Goal: Transaction & Acquisition: Purchase product/service

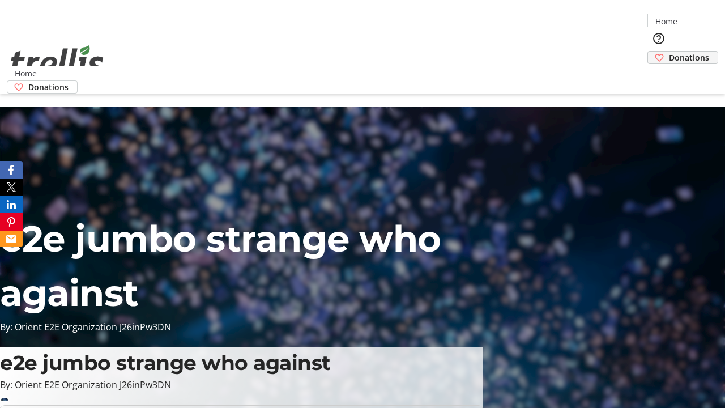
click at [669, 52] on span "Donations" at bounding box center [689, 58] width 40 height 12
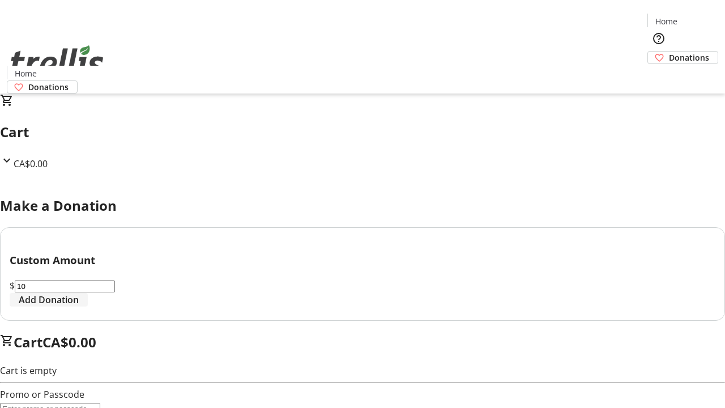
click at [79, 307] on span "Add Donation" at bounding box center [49, 300] width 60 height 14
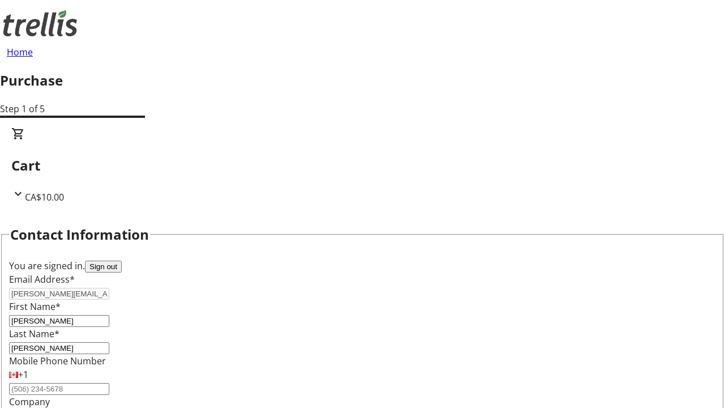
select select "CA"
type input "[STREET_ADDRESS][PERSON_NAME]"
type input "Kelowna"
select select "BC"
type input "Kelowna"
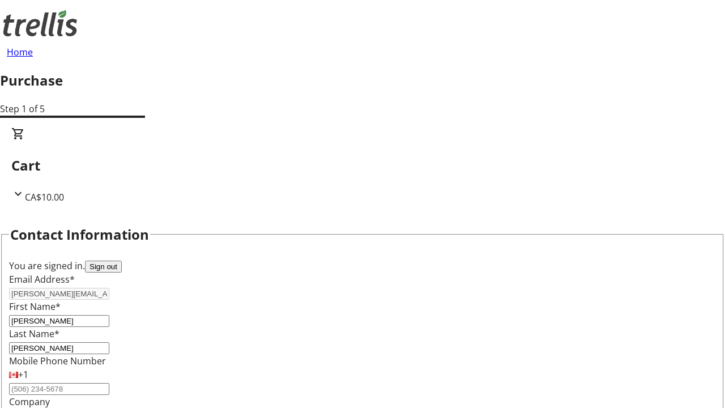
type input "V1Y 0C2"
